Goal: Information Seeking & Learning: Learn about a topic

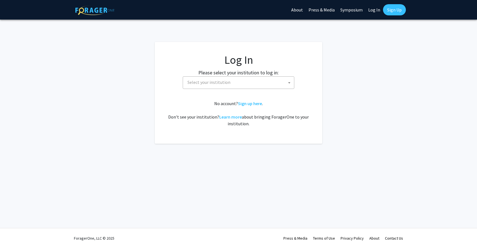
select select
click at [232, 83] on span "Select your institution" at bounding box center [239, 81] width 109 height 11
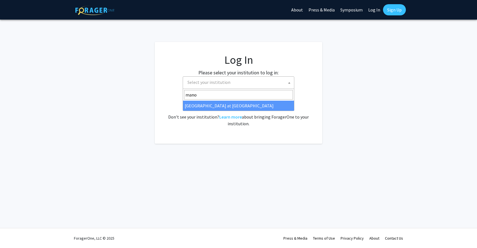
type input "manoa"
select select "18"
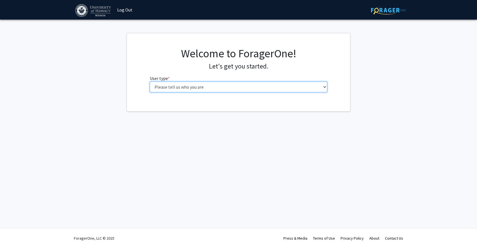
click at [244, 90] on select "Please tell us who you are Undergraduate Student Master's Student Doctoral Cand…" at bounding box center [239, 86] width 178 height 11
select select "1: undergrad"
click at [150, 81] on select "Please tell us who you are Undergraduate Student Master's Student Doctoral Cand…" at bounding box center [239, 86] width 178 height 11
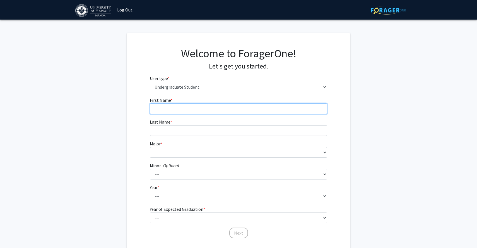
click at [222, 111] on input "First Name * required" at bounding box center [239, 108] width 178 height 11
type input "[PERSON_NAME]"
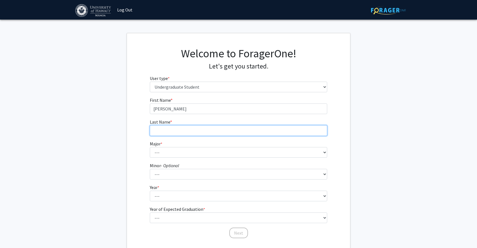
click at [157, 129] on input "Last Name * required" at bounding box center [239, 130] width 178 height 11
type input "[PERSON_NAME]"
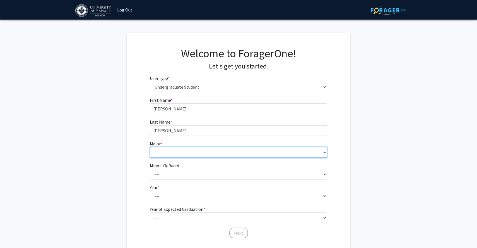
click at [159, 148] on select "--- Accounting American Studies Animal Sciences Anthropology Art Art History As…" at bounding box center [239, 152] width 178 height 11
select select "22: 1404"
click at [150, 147] on select "--- Accounting American Studies Animal Sciences Anthropology Art Art History As…" at bounding box center [239, 152] width 178 height 11
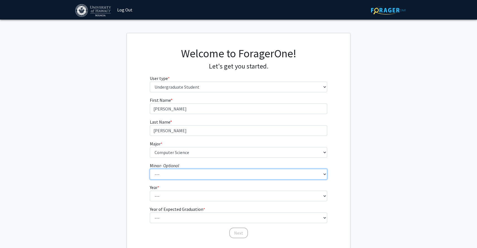
click at [184, 179] on select "--- American Studies Anthropology Art Art History Asian Studies Astronomy Astro…" at bounding box center [239, 174] width 178 height 11
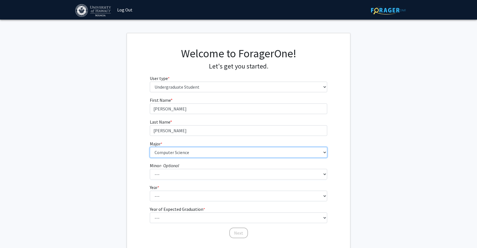
click at [213, 154] on select "--- Accounting American Studies Animal Sciences Anthropology Art Art History As…" at bounding box center [239, 152] width 178 height 11
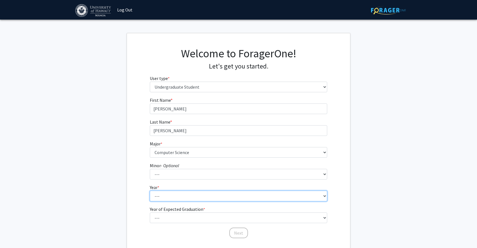
click at [214, 198] on select "--- First-year Sophomore Junior Senior Postbaccalaureate Certificate" at bounding box center [239, 195] width 178 height 11
select select "3: junior"
click at [150, 190] on select "--- First-year Sophomore Junior Senior Postbaccalaureate Certificate" at bounding box center [239, 195] width 178 height 11
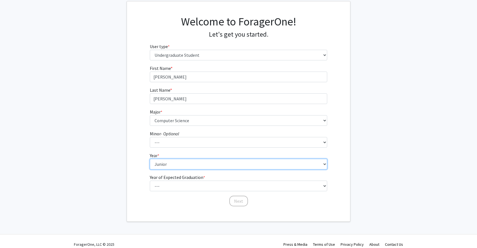
scroll to position [34, 0]
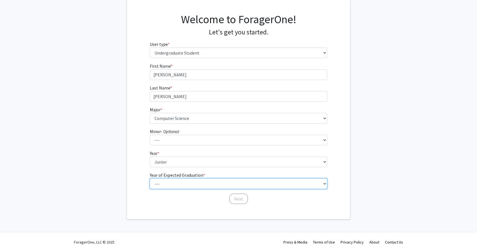
click at [201, 179] on select "--- 2025 2026 2027 2028 2029 2030 2031 2032 2033 2034" at bounding box center [239, 183] width 178 height 11
select select "3: 2027"
click at [150, 178] on select "--- 2025 2026 2027 2028 2029 2030 2031 2032 2033 2034" at bounding box center [239, 183] width 178 height 11
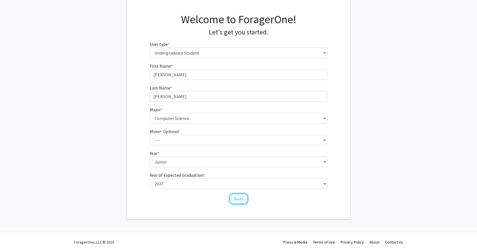
click at [235, 197] on button "Next" at bounding box center [238, 198] width 19 height 11
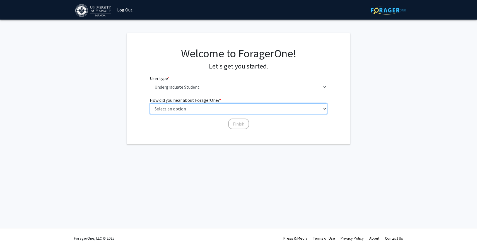
click at [210, 108] on select "Select an option Peer/student recommendation Faculty/staff recommendation Unive…" at bounding box center [239, 108] width 178 height 11
select select "2: faculty_recommendation"
click at [150, 103] on select "Select an option Peer/student recommendation Faculty/staff recommendation Unive…" at bounding box center [239, 108] width 178 height 11
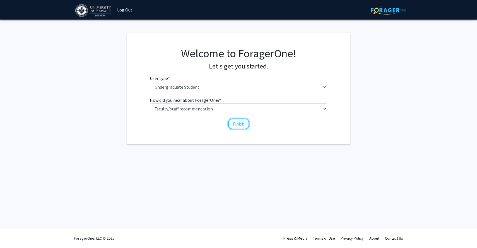
click at [239, 124] on button "Finish" at bounding box center [238, 123] width 21 height 11
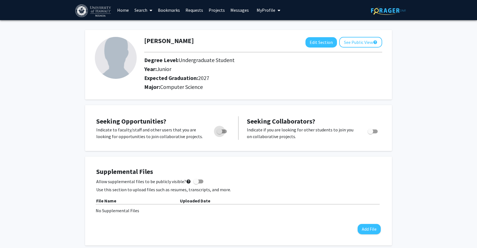
click at [223, 130] on span "Toggle" at bounding box center [222, 131] width 10 height 4
click at [220, 133] on input "Are you actively seeking opportunities?" at bounding box center [219, 133] width 0 height 0
checkbox input "true"
click at [137, 10] on link "Search" at bounding box center [143, 10] width 23 height 20
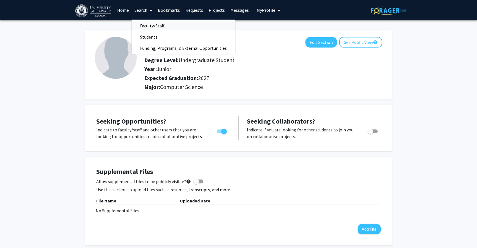
click at [144, 26] on span "Faculty/Staff" at bounding box center [152, 25] width 41 height 11
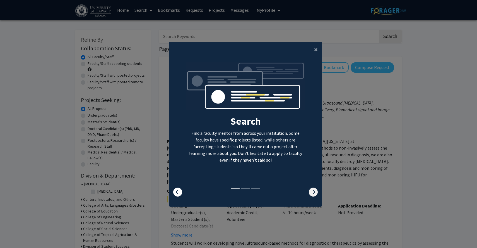
click at [313, 193] on icon at bounding box center [313, 191] width 9 height 9
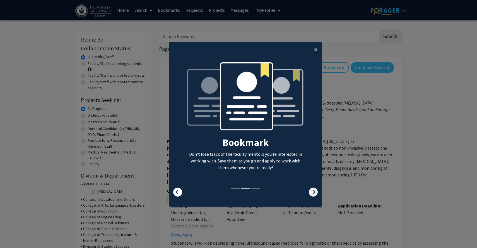
click at [313, 193] on icon at bounding box center [313, 191] width 9 height 9
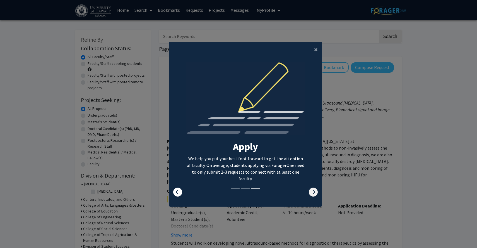
click at [313, 193] on icon at bounding box center [313, 191] width 9 height 9
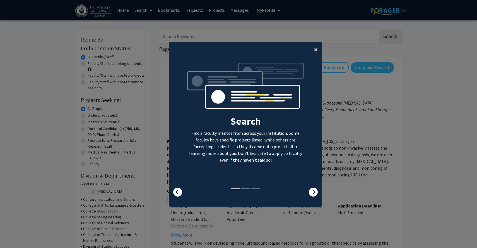
click at [315, 50] on span "×" at bounding box center [316, 49] width 4 height 9
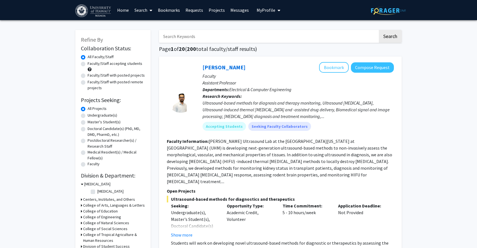
click at [187, 40] on input "Search Keywords" at bounding box center [268, 36] width 219 height 13
type input "Data Science"
click at [379, 30] on button "Search" at bounding box center [390, 36] width 23 height 13
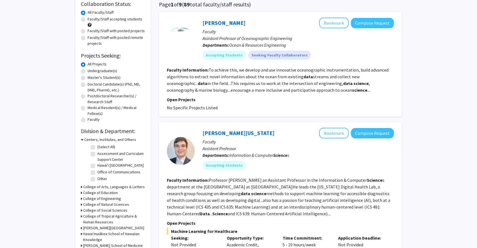
scroll to position [43, 0]
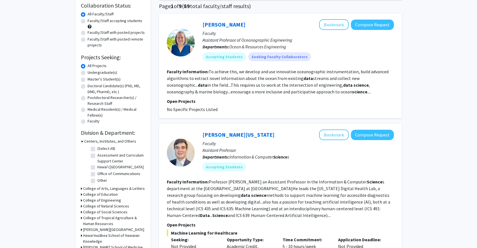
click at [92, 72] on label "Undergraduate(s)" at bounding box center [103, 72] width 30 height 6
click at [91, 72] on input "Undergraduate(s)" at bounding box center [90, 71] width 4 height 4
radio input "true"
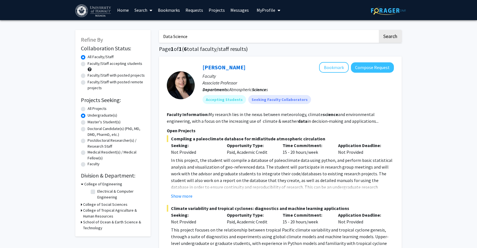
click at [102, 65] on label "Faculty/Staff accepting students" at bounding box center [115, 64] width 55 height 6
click at [91, 64] on input "Faculty/Staff accepting students" at bounding box center [90, 63] width 4 height 4
radio input "true"
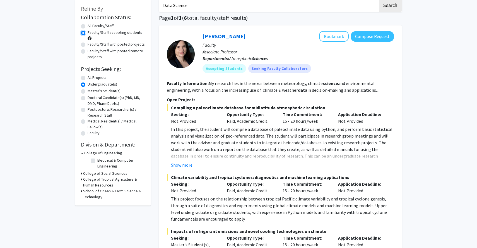
scroll to position [31, 0]
click at [97, 160] on label "Electrical & Computer Engineering" at bounding box center [120, 163] width 46 height 12
click at [97, 160] on input "Electrical & Computer Engineering" at bounding box center [99, 159] width 4 height 4
checkbox input "true"
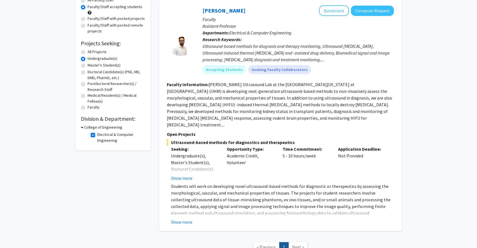
scroll to position [56, 0]
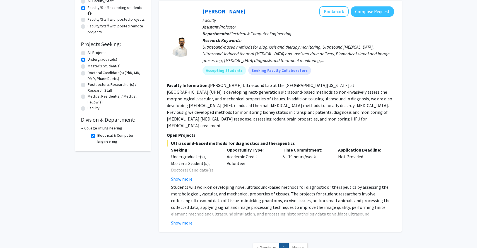
click at [107, 138] on label "Electrical & Computer Engineering" at bounding box center [120, 138] width 46 height 12
click at [101, 136] on input "Electrical & Computer Engineering" at bounding box center [99, 134] width 4 height 4
checkbox input "false"
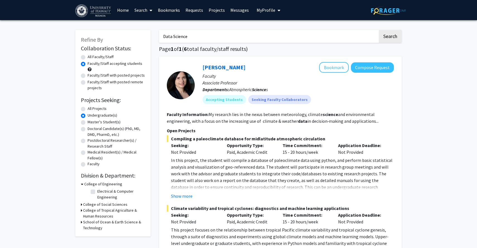
click at [198, 38] on input "Data Science" at bounding box center [268, 36] width 219 height 13
click at [121, 190] on label "Electrical & Computer Engineering" at bounding box center [120, 194] width 46 height 12
click at [101, 190] on input "Electrical & Computer Engineering" at bounding box center [99, 190] width 4 height 4
checkbox input "true"
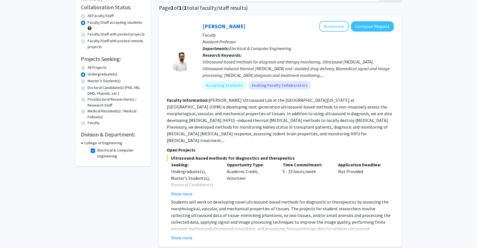
scroll to position [44, 0]
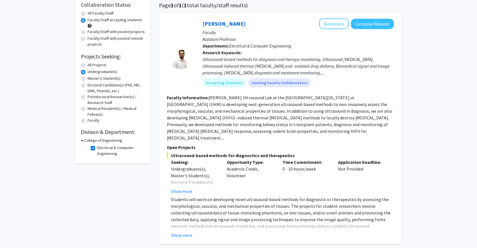
click at [101, 151] on label "Electrical & Computer Engineering" at bounding box center [120, 151] width 46 height 12
click at [101, 148] on input "Electrical & Computer Engineering" at bounding box center [99, 147] width 4 height 4
checkbox input "false"
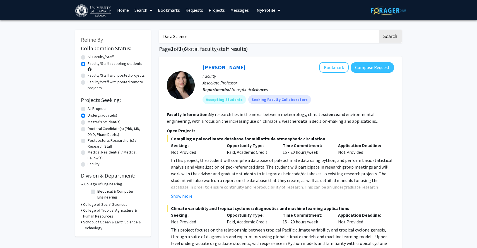
click at [100, 58] on label "All Faculty/Staff" at bounding box center [101, 57] width 26 height 6
click at [91, 57] on input "All Faculty/Staff" at bounding box center [90, 56] width 4 height 4
radio input "true"
drag, startPoint x: 200, startPoint y: 40, endPoint x: 150, endPoint y: 48, distance: 50.5
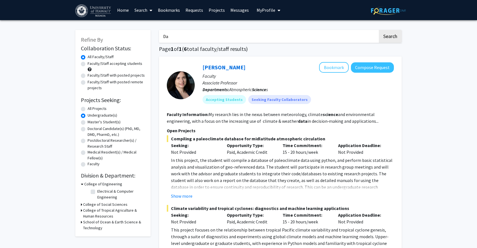
type input "D"
type input "Machine Learning"
click at [379, 30] on button "Search" at bounding box center [390, 36] width 23 height 13
radio input "true"
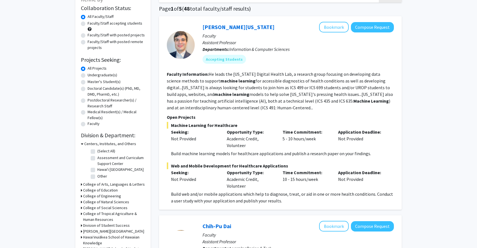
scroll to position [40, 0]
click at [220, 27] on link "Peter Washington" at bounding box center [239, 27] width 72 height 7
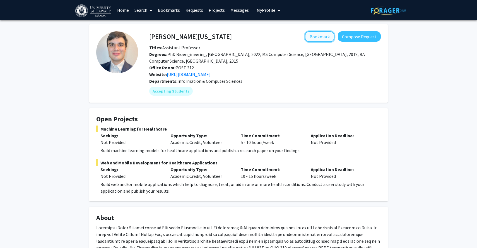
click at [316, 32] on button "Bookmark" at bounding box center [320, 36] width 30 height 11
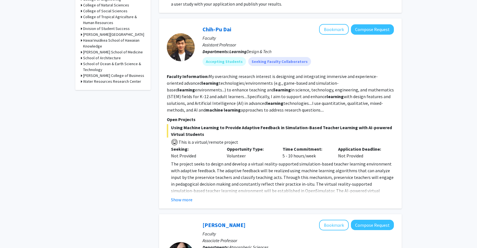
scroll to position [237, 0]
click at [190, 199] on button "Show more" at bounding box center [181, 199] width 21 height 7
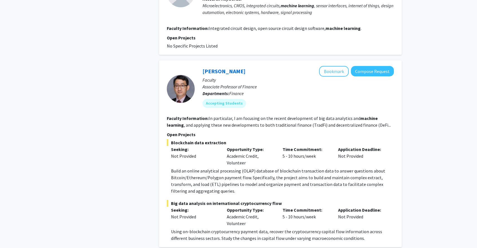
scroll to position [1109, 0]
